Goal: Transaction & Acquisition: Subscribe to service/newsletter

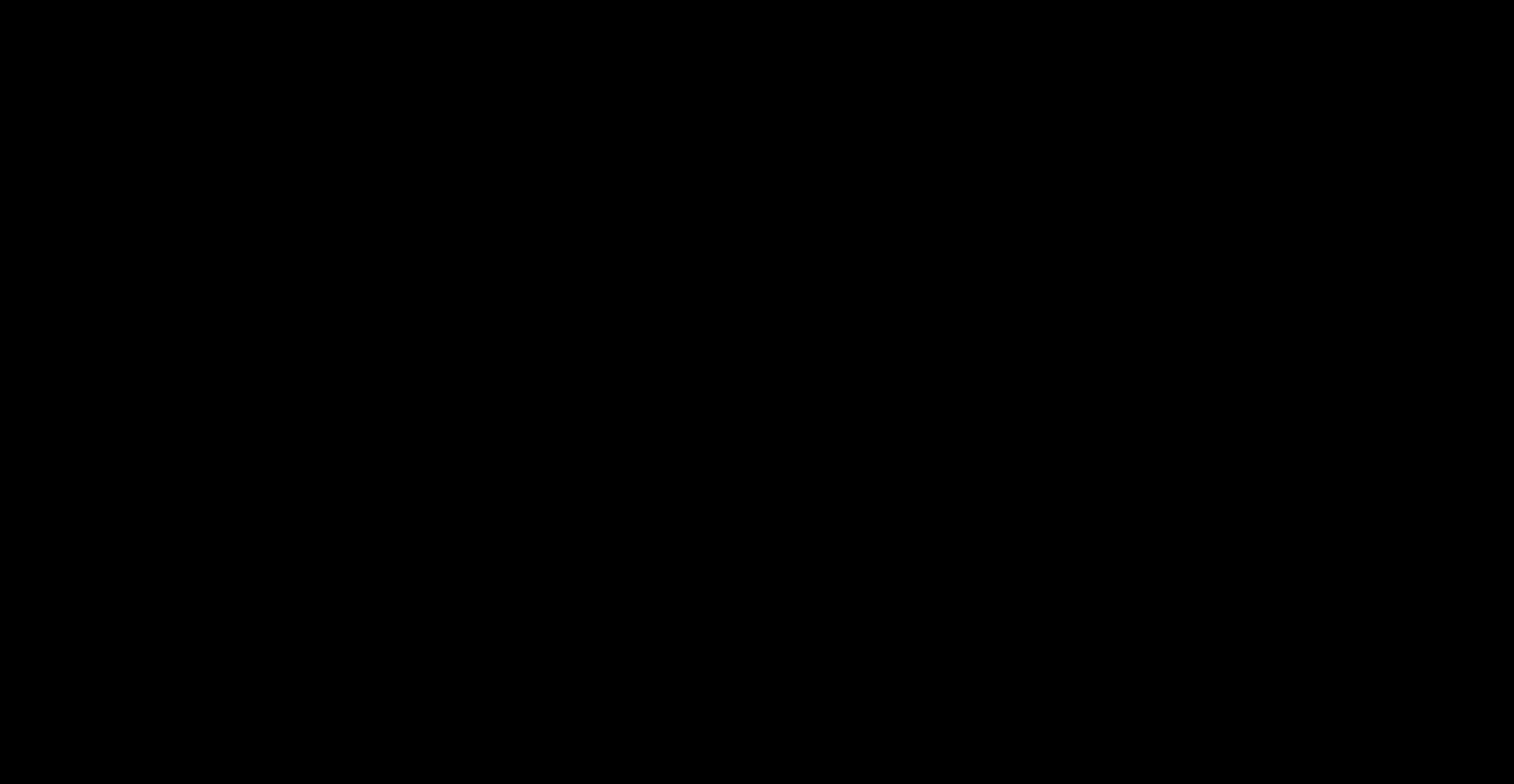
drag, startPoint x: 699, startPoint y: 123, endPoint x: 571, endPoint y: 160, distance: 133.2
click at [571, 160] on div "Workspace de Samuel Good Day, The Community Library is live and growing. Explor…" at bounding box center [757, 202] width 935 height 153
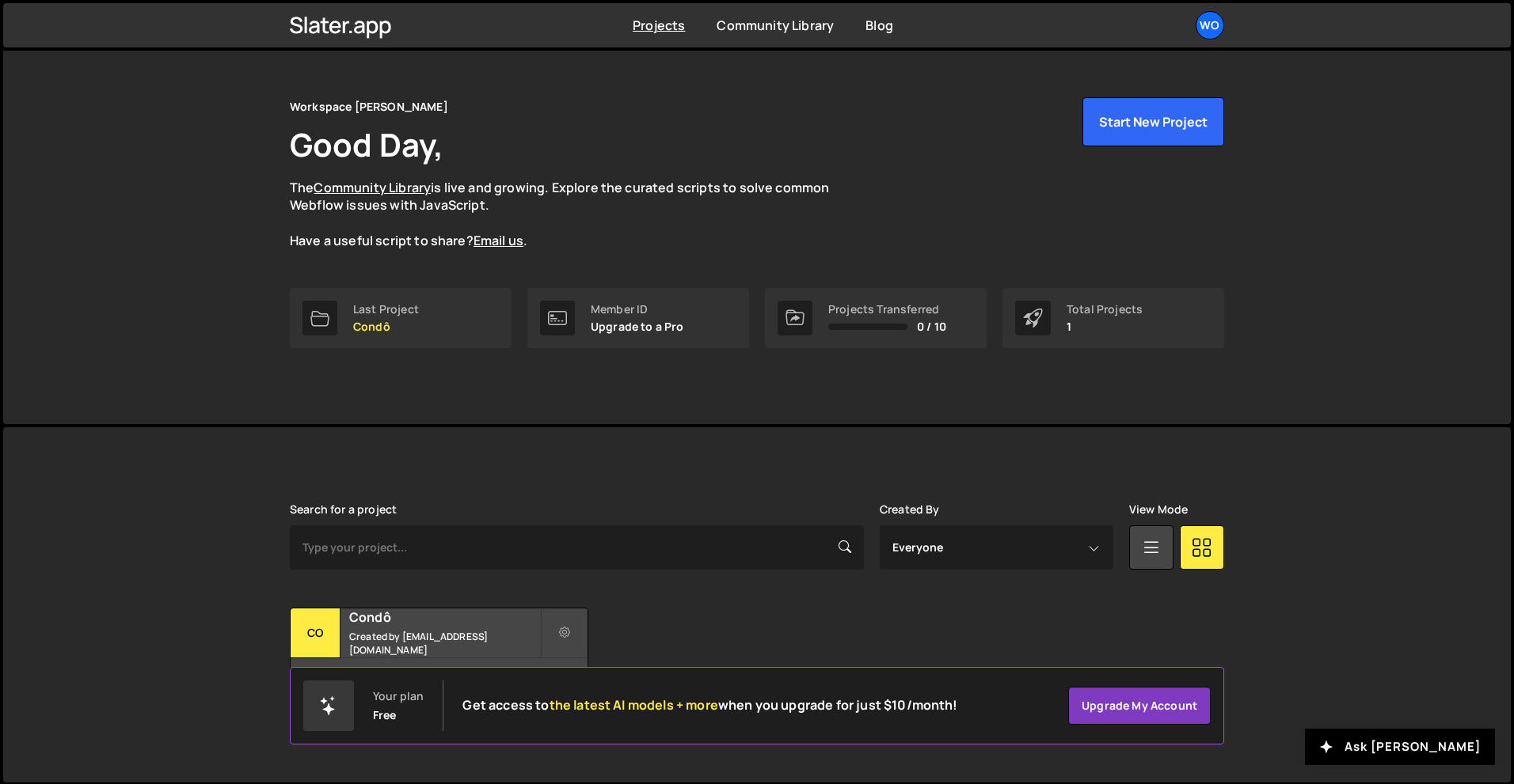
scroll to position [31, 0]
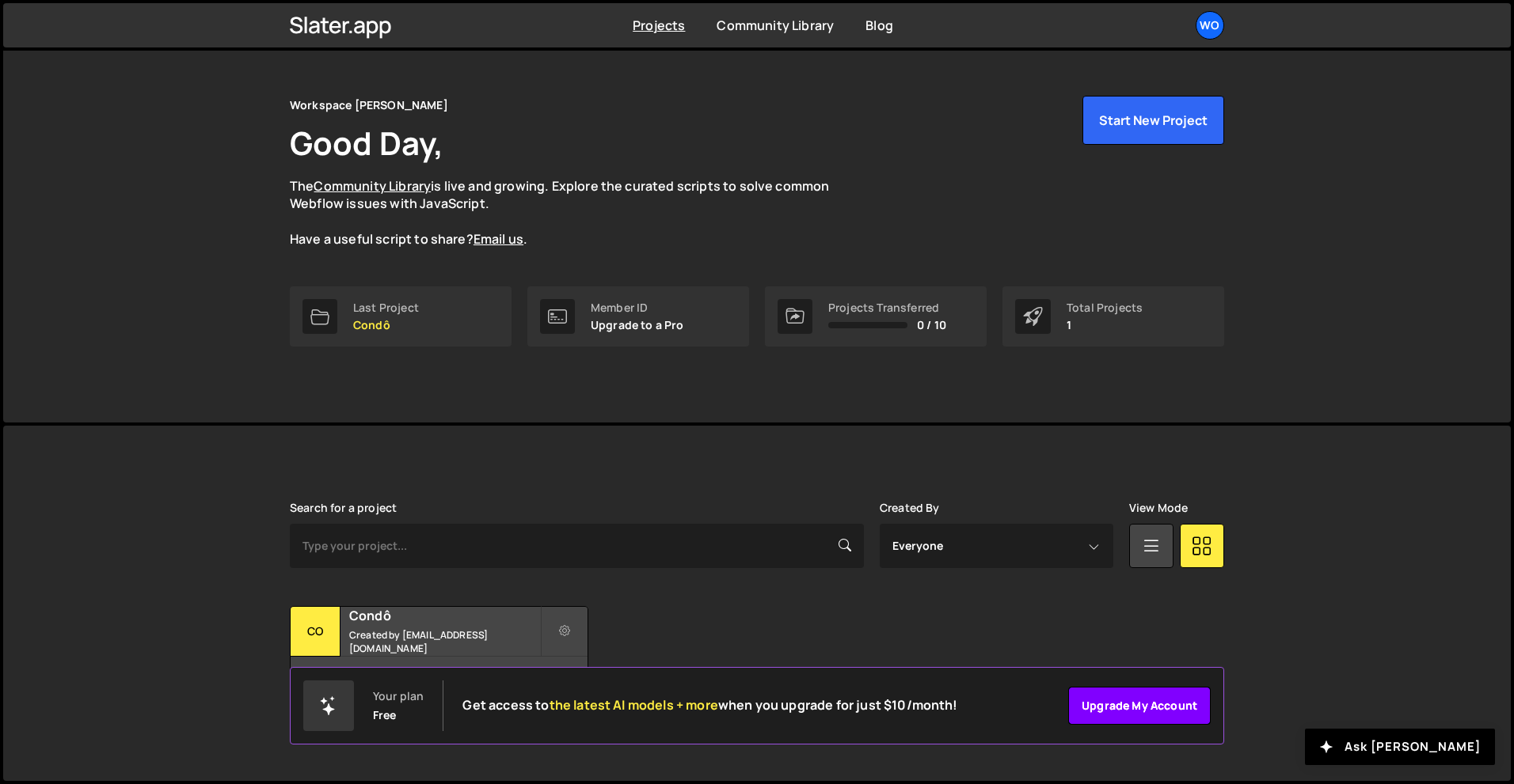
click at [1112, 695] on link "Upgrade my account" at bounding box center [1140, 706] width 143 height 38
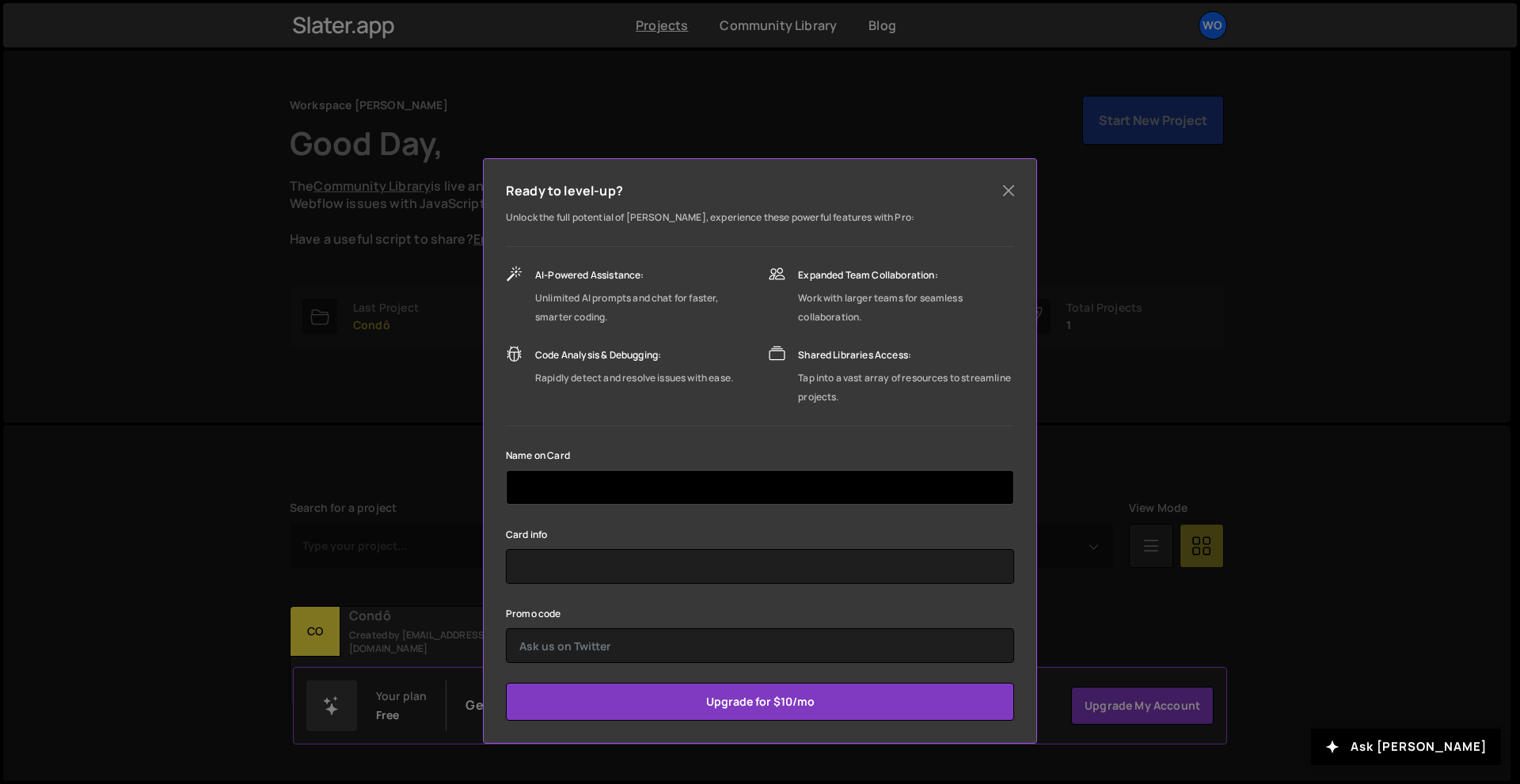
click at [630, 489] on input "text" at bounding box center [760, 487] width 508 height 35
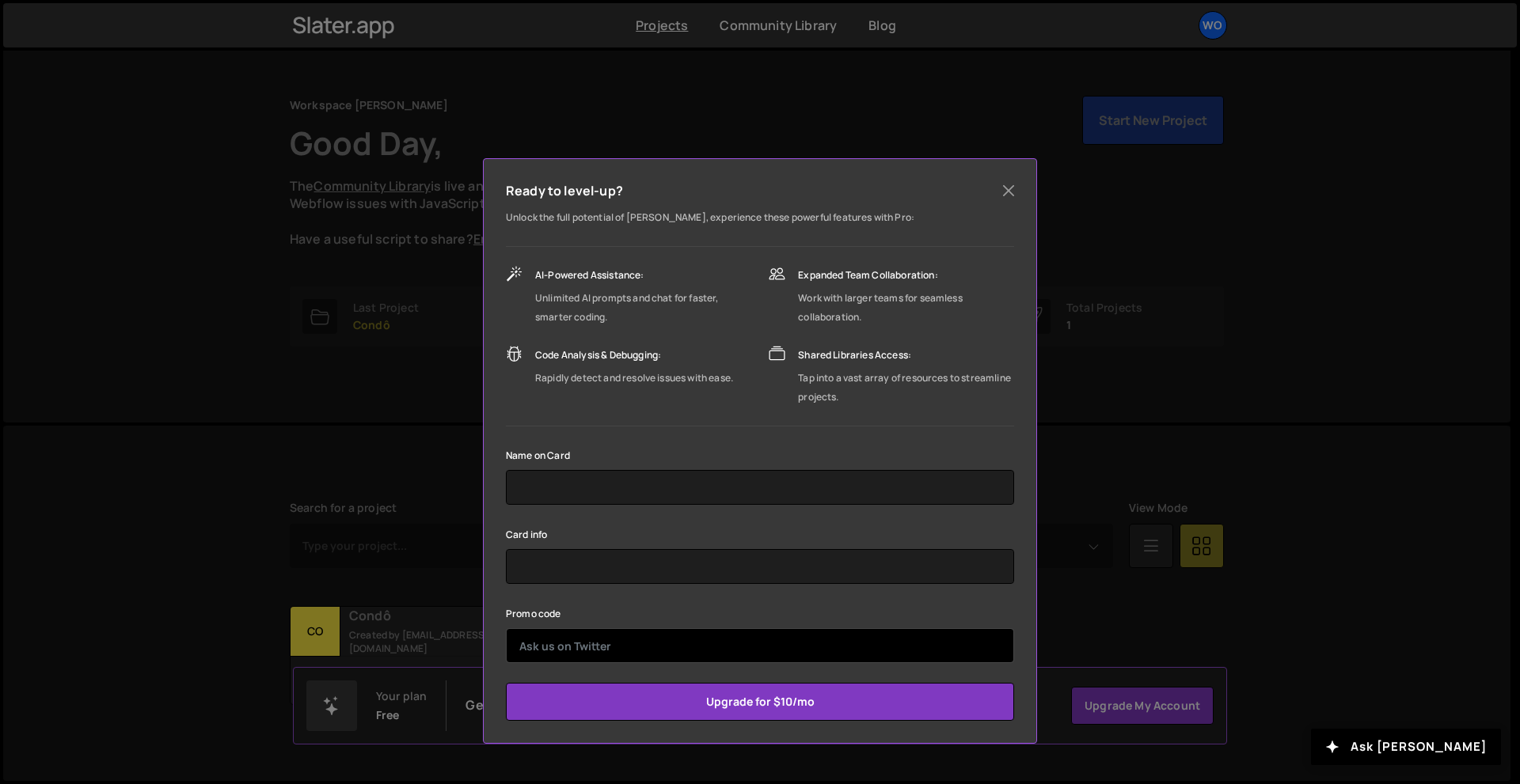
drag, startPoint x: 526, startPoint y: 604, endPoint x: 536, endPoint y: 632, distance: 29.7
click at [527, 615] on div "Promo code" at bounding box center [760, 633] width 508 height 59
click at [538, 639] on input "text" at bounding box center [760, 646] width 508 height 35
click at [1270, 334] on div "Ready to level-up? Unlock the full potential of Slater, experience these powerf…" at bounding box center [760, 392] width 1520 height 784
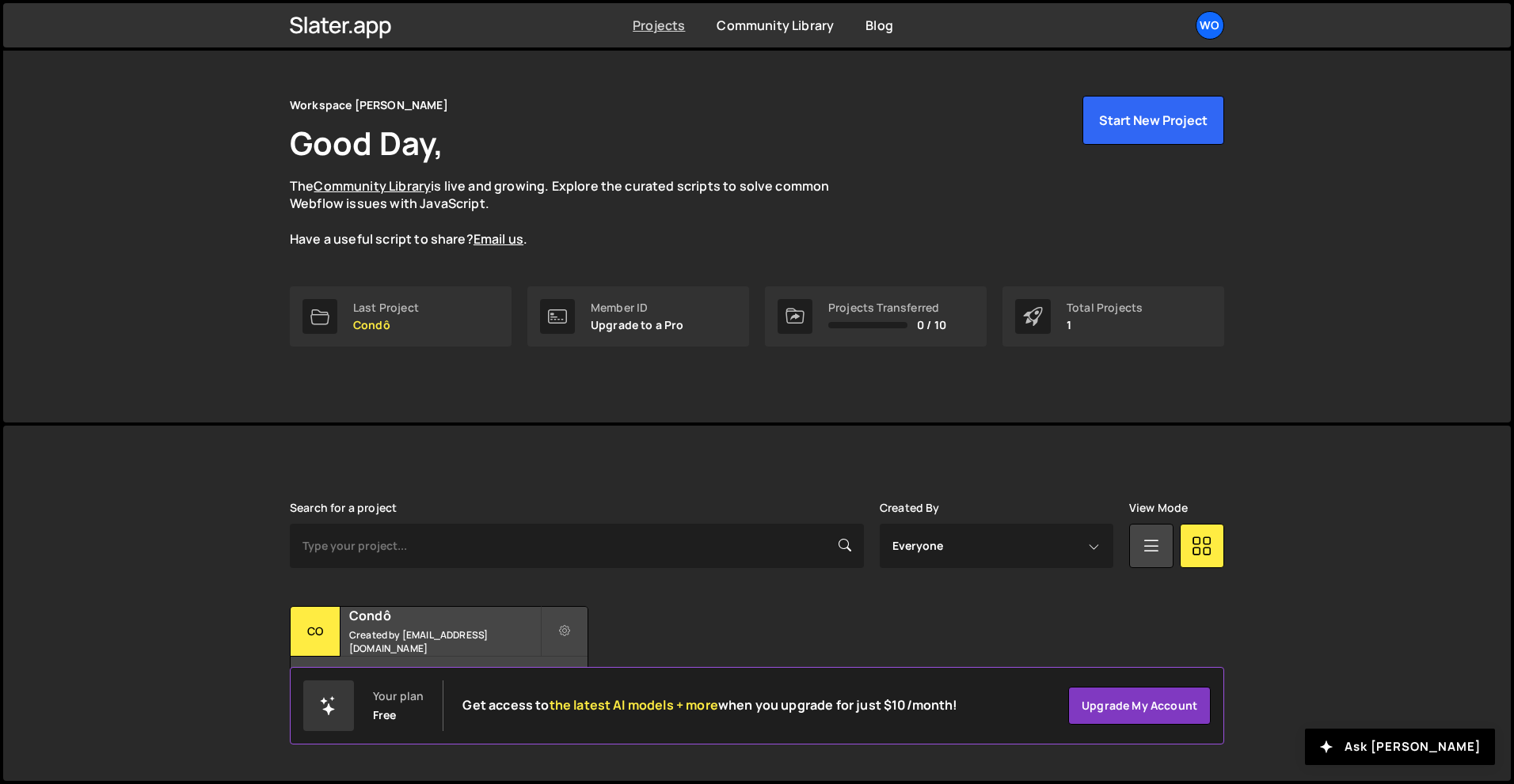
click at [661, 21] on link "Projects" at bounding box center [659, 25] width 52 height 18
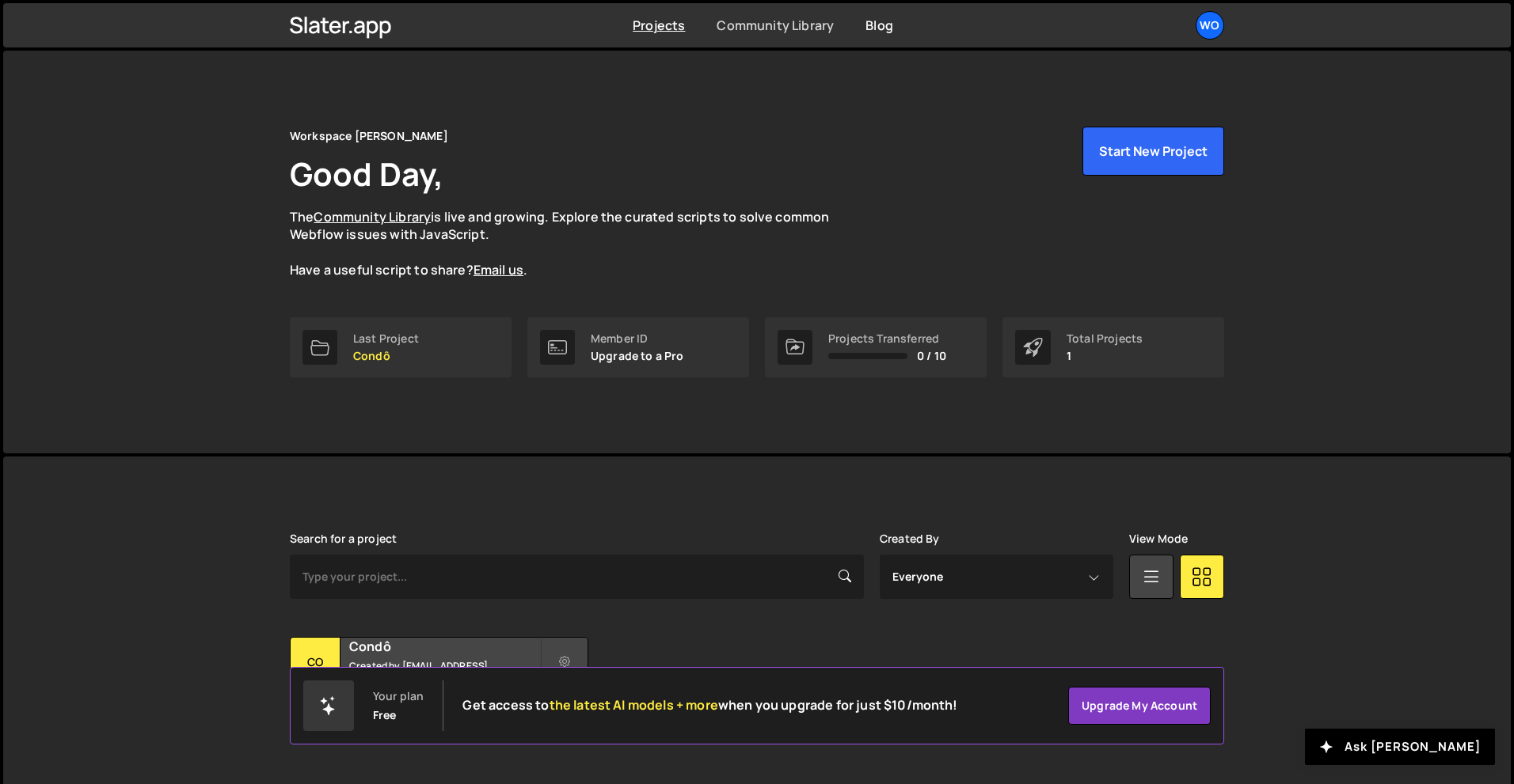
click at [758, 31] on link "Community Library" at bounding box center [775, 25] width 117 height 18
click at [371, 38] on link at bounding box center [341, 24] width 102 height 35
click at [1200, 34] on div "Wo" at bounding box center [1210, 25] width 29 height 29
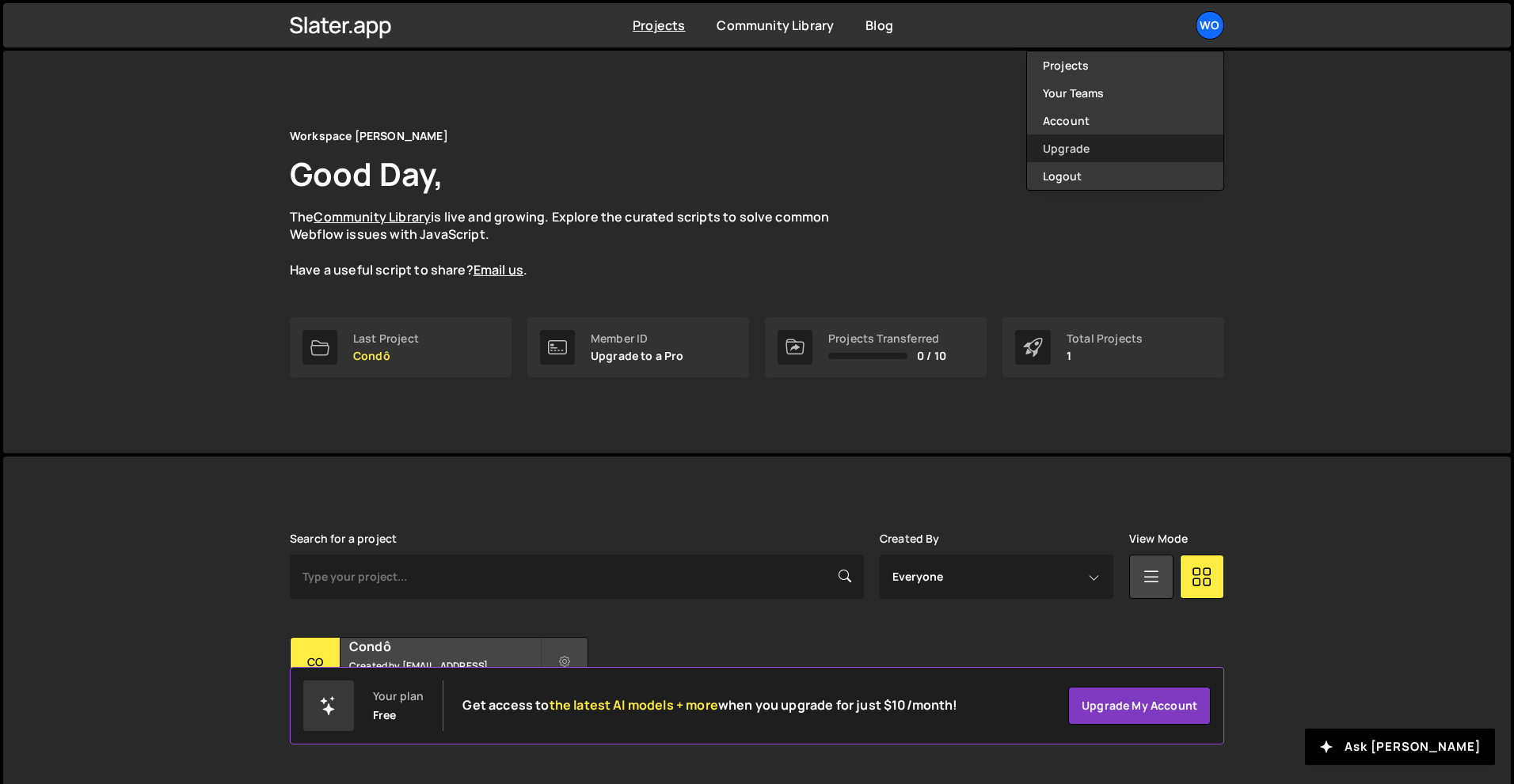
click at [1128, 151] on link "Upgrade" at bounding box center [1125, 148] width 197 height 28
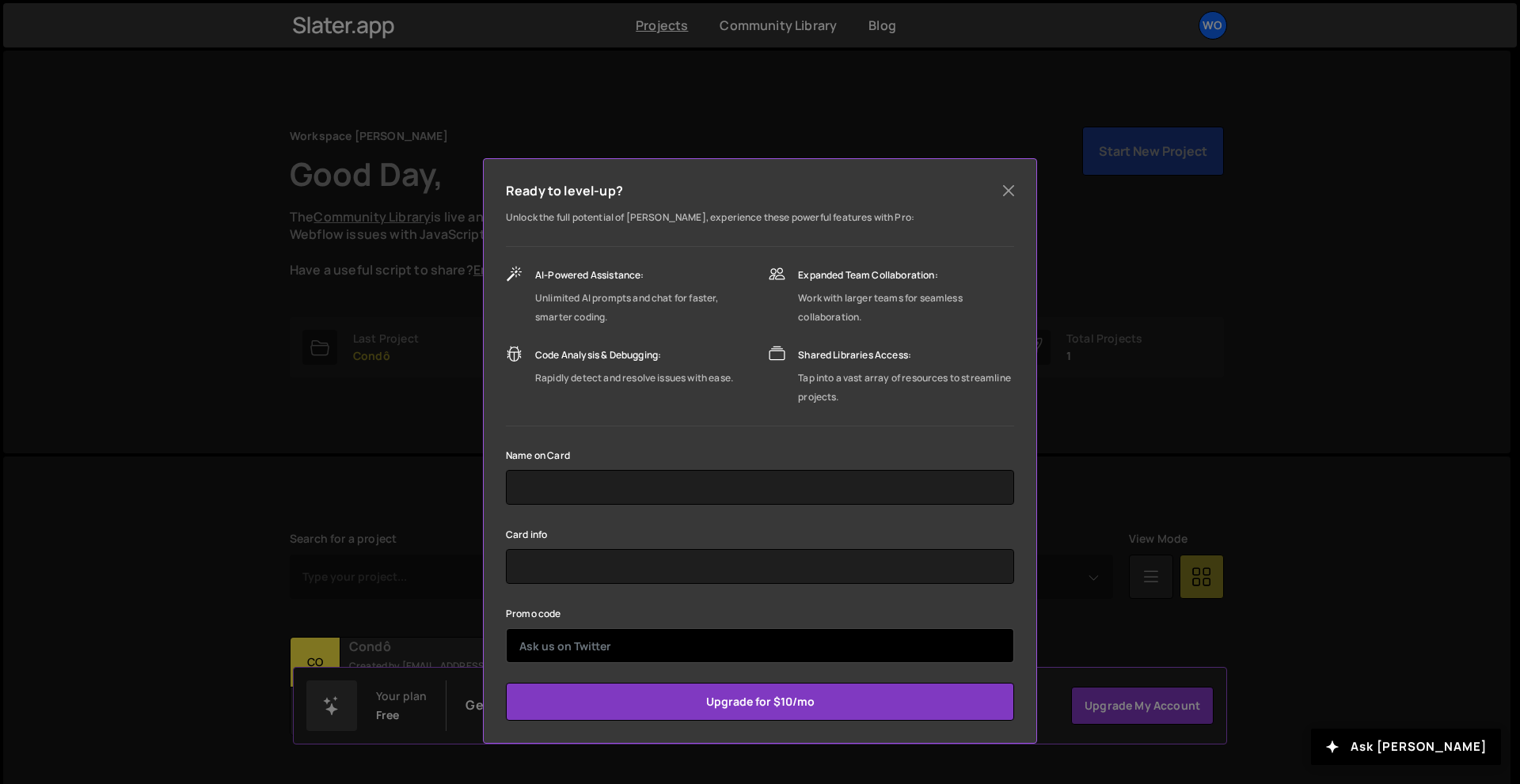
click at [651, 644] on input "text" at bounding box center [760, 646] width 508 height 35
click at [1003, 194] on button "Close" at bounding box center [1008, 191] width 24 height 24
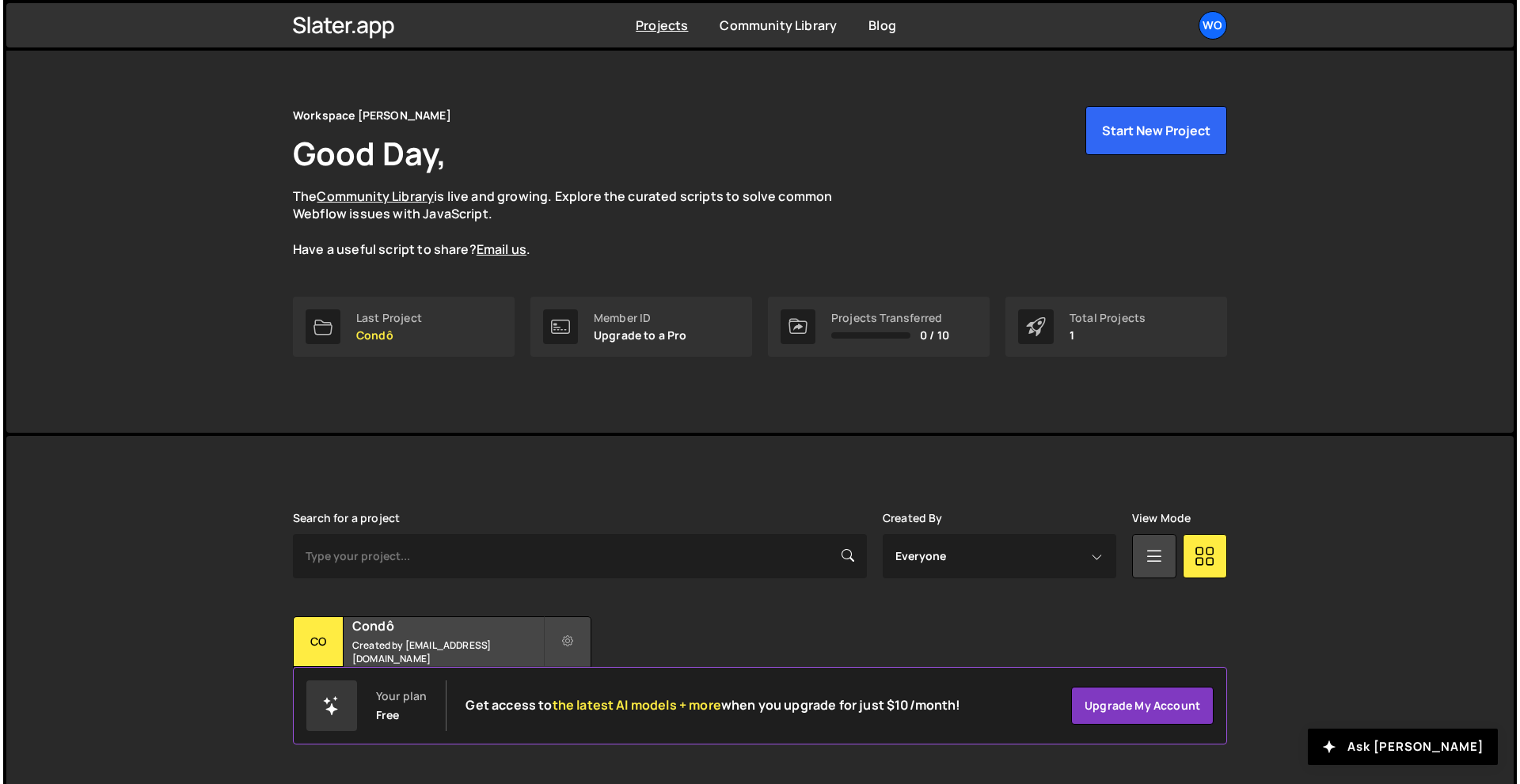
scroll to position [31, 0]
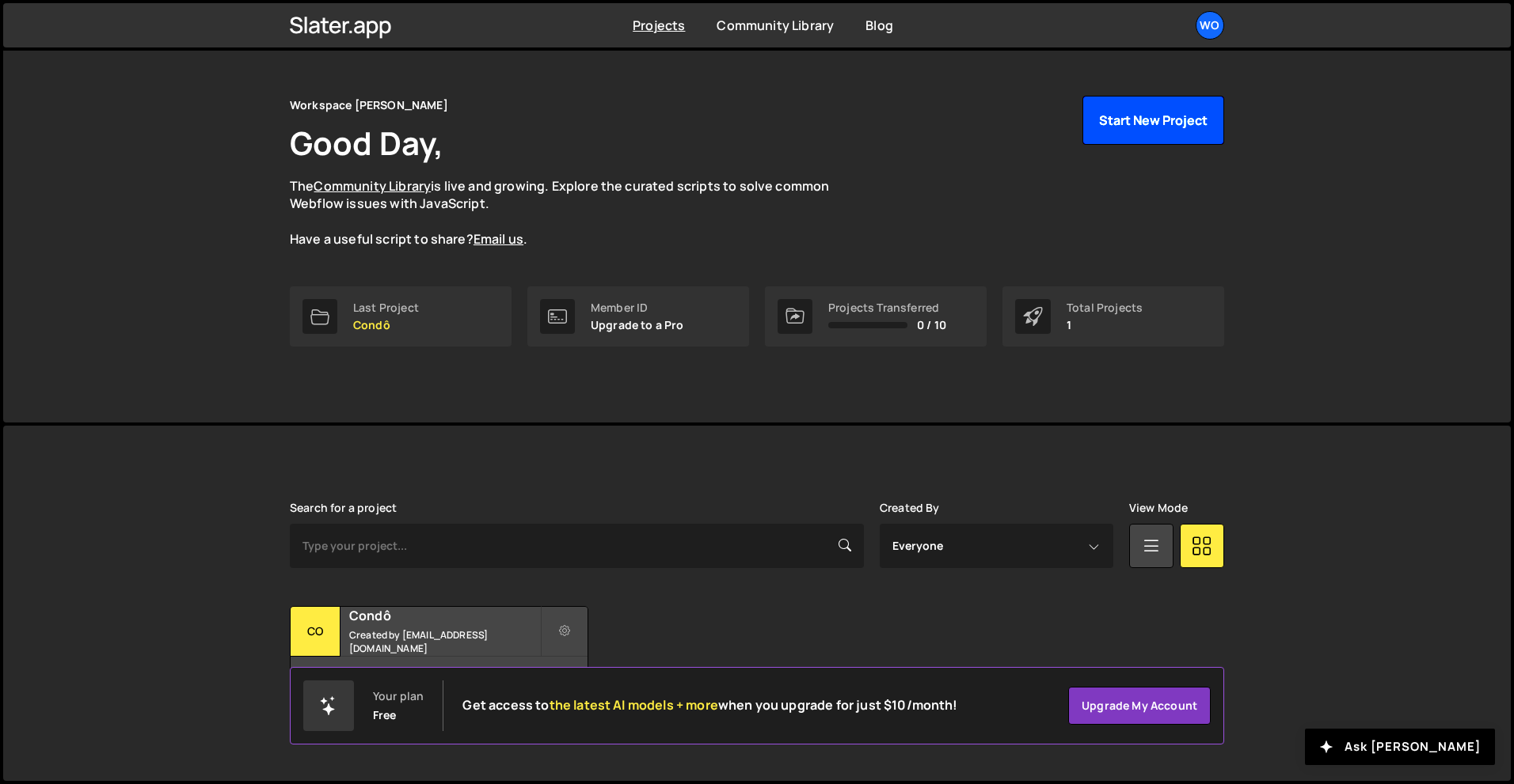
click at [1120, 111] on button "Start New Project" at bounding box center [1154, 121] width 142 height 49
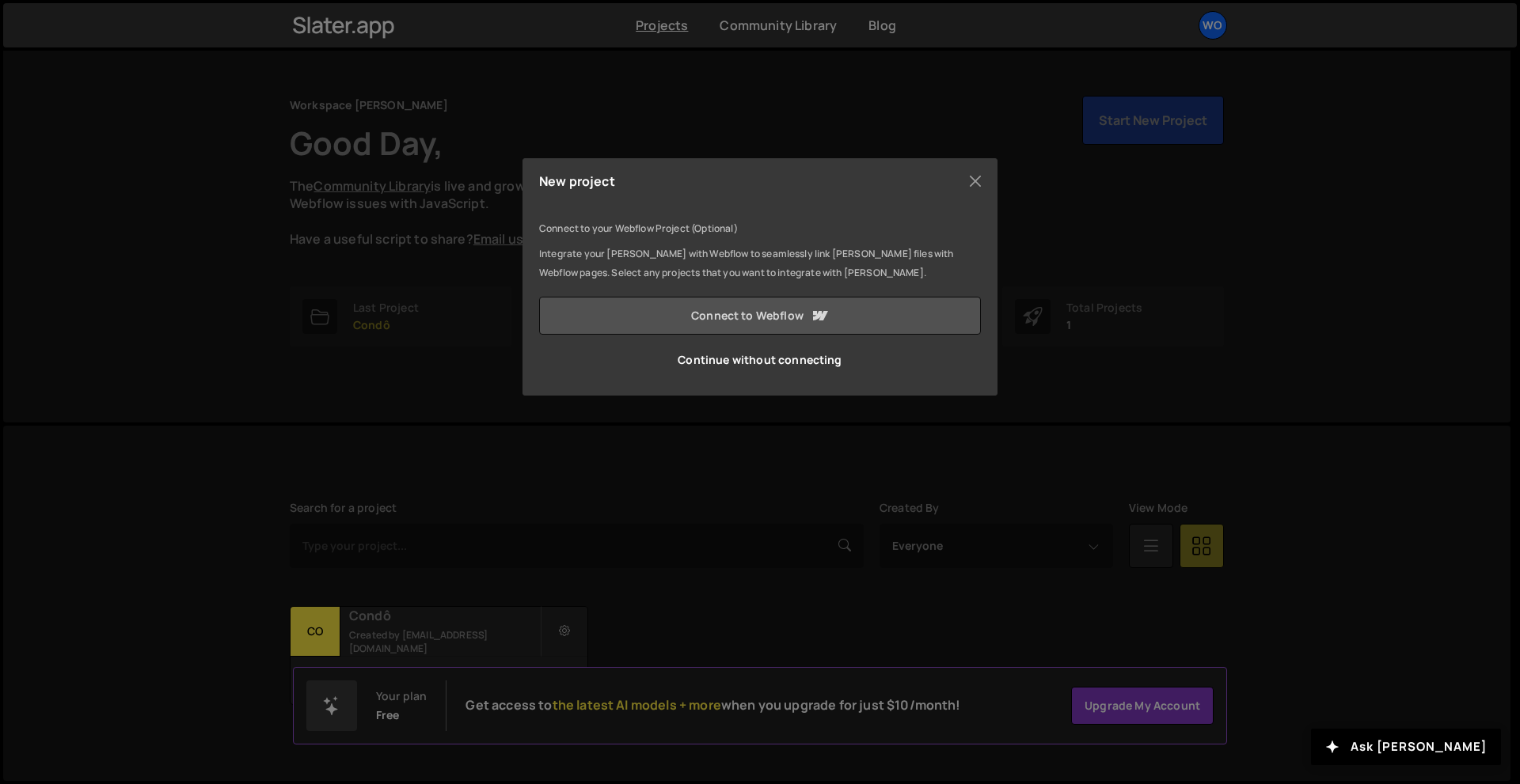
click at [765, 327] on link "Connect to Webflow" at bounding box center [760, 315] width 442 height 38
